Goal: Transaction & Acquisition: Purchase product/service

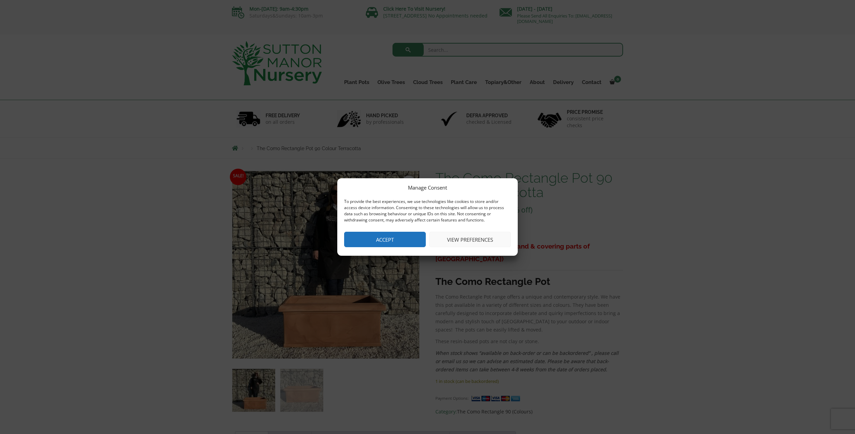
click at [392, 245] on button "Accept" at bounding box center [385, 239] width 82 height 15
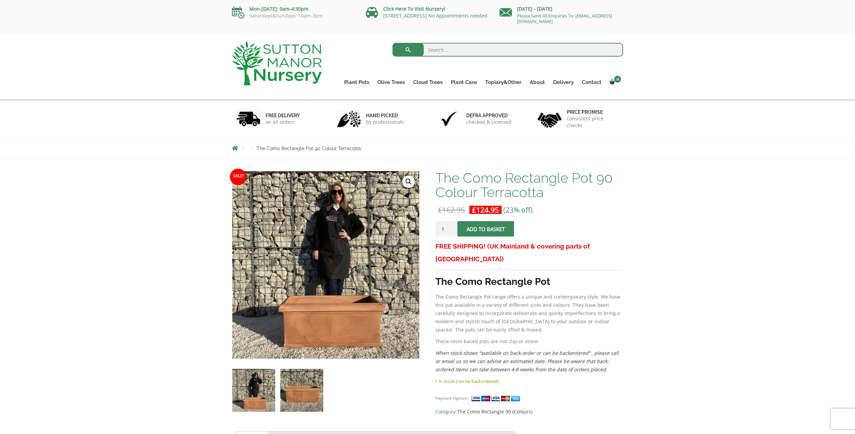
click at [322, 395] on img at bounding box center [301, 390] width 43 height 43
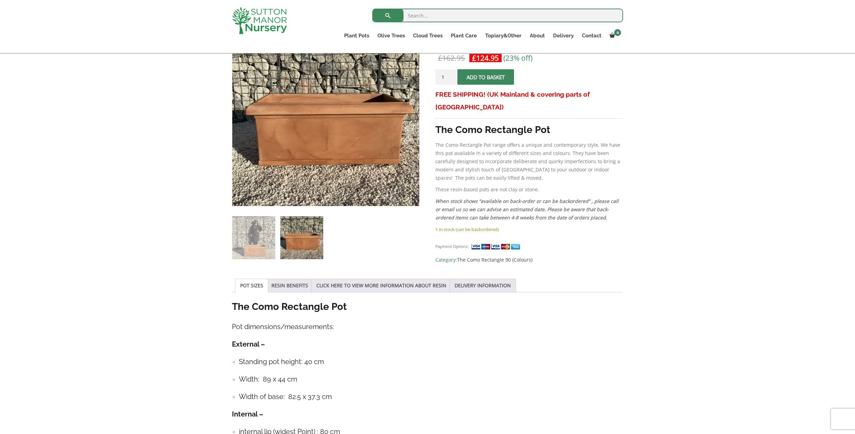
scroll to position [140, 0]
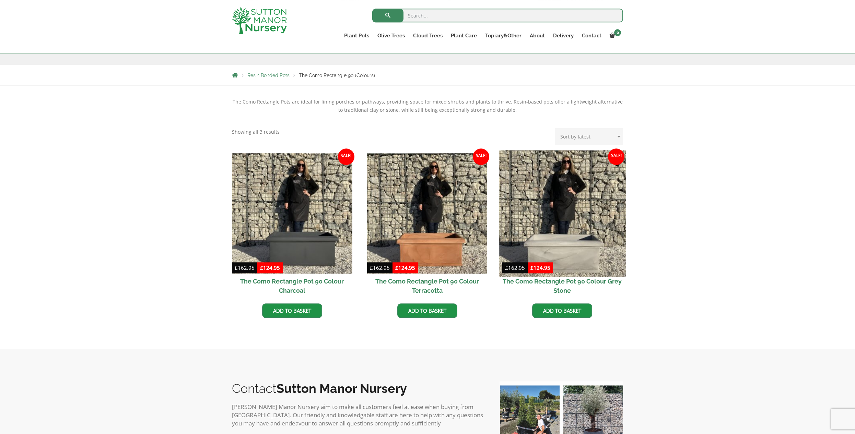
scroll to position [105, 0]
click at [560, 214] on img at bounding box center [562, 214] width 126 height 126
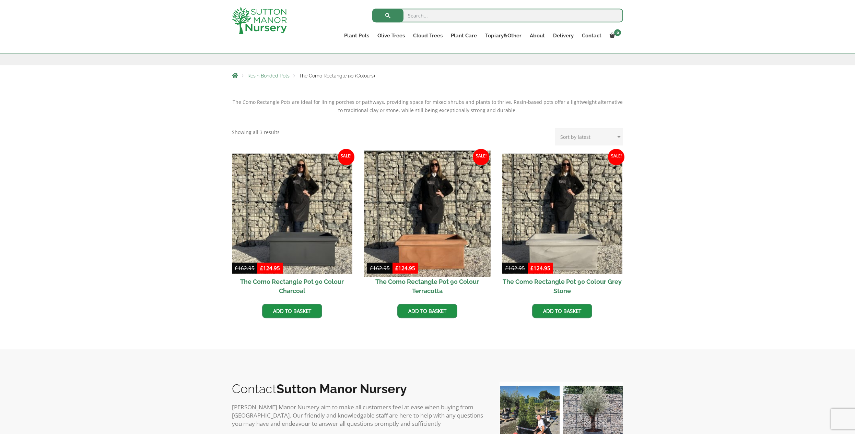
click at [378, 194] on img at bounding box center [427, 214] width 126 height 126
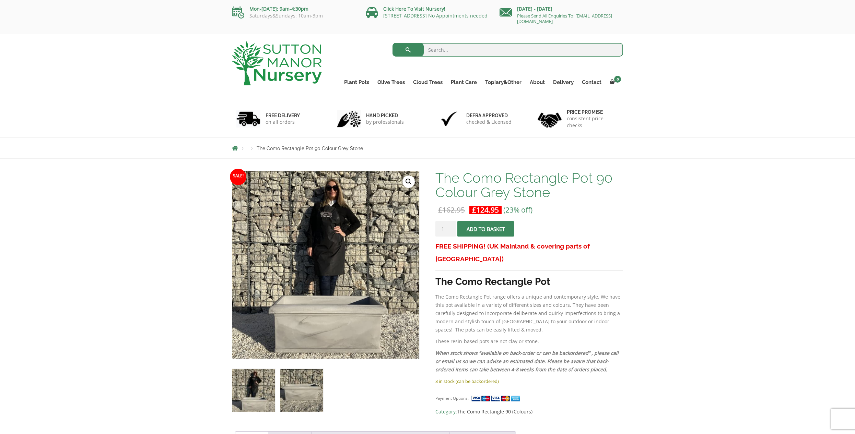
click at [293, 393] on img at bounding box center [301, 390] width 43 height 43
